Goal: Check status

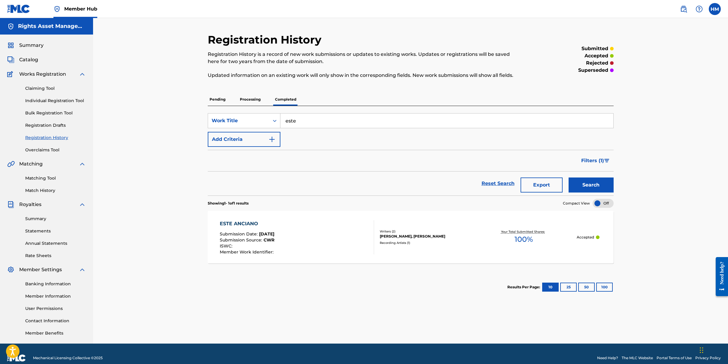
click at [305, 124] on input "este" at bounding box center [447, 121] width 333 height 14
click at [263, 119] on div "Work Title" at bounding box center [239, 120] width 54 height 7
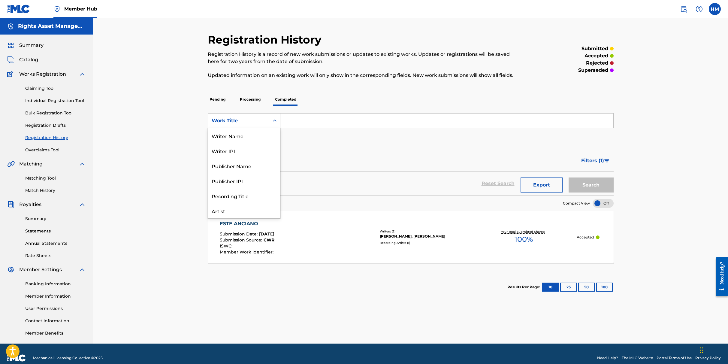
scroll to position [30, 0]
click at [238, 193] on div "ISRC" at bounding box center [244, 195] width 72 height 15
click at [301, 122] on input "Search Form" at bounding box center [447, 121] width 333 height 14
paste input "UKN6K1903086"
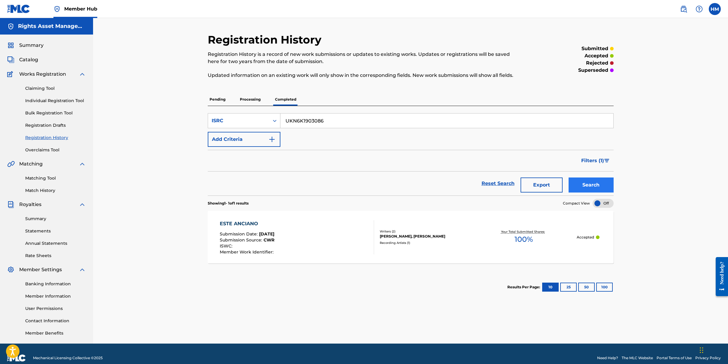
type input "UKN6K1903086"
click at [589, 186] on button "Search" at bounding box center [591, 185] width 45 height 15
